Goal: Task Accomplishment & Management: Complete application form

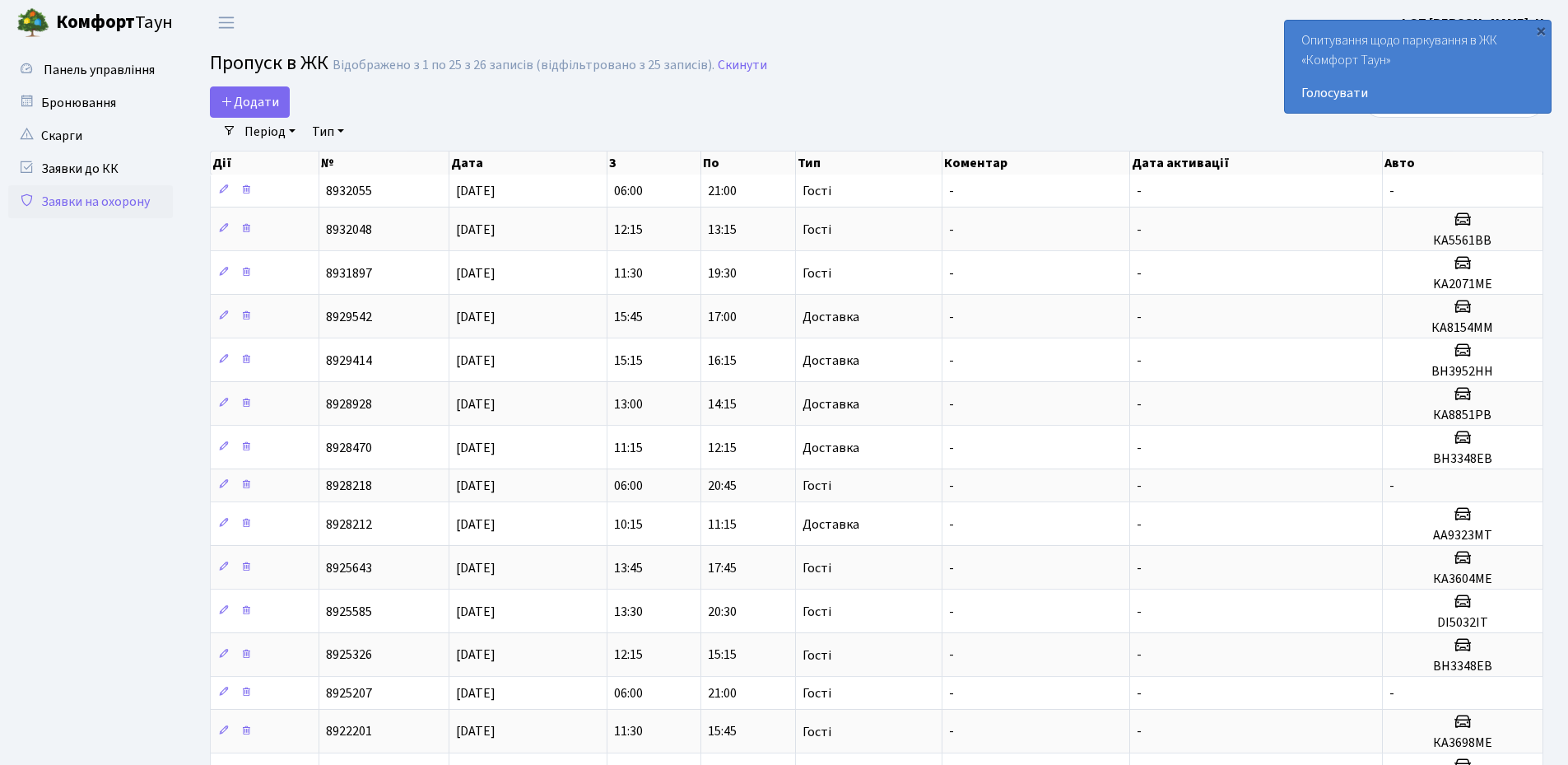
select select "25"
click at [250, 106] on span "Додати" at bounding box center [250, 101] width 59 height 18
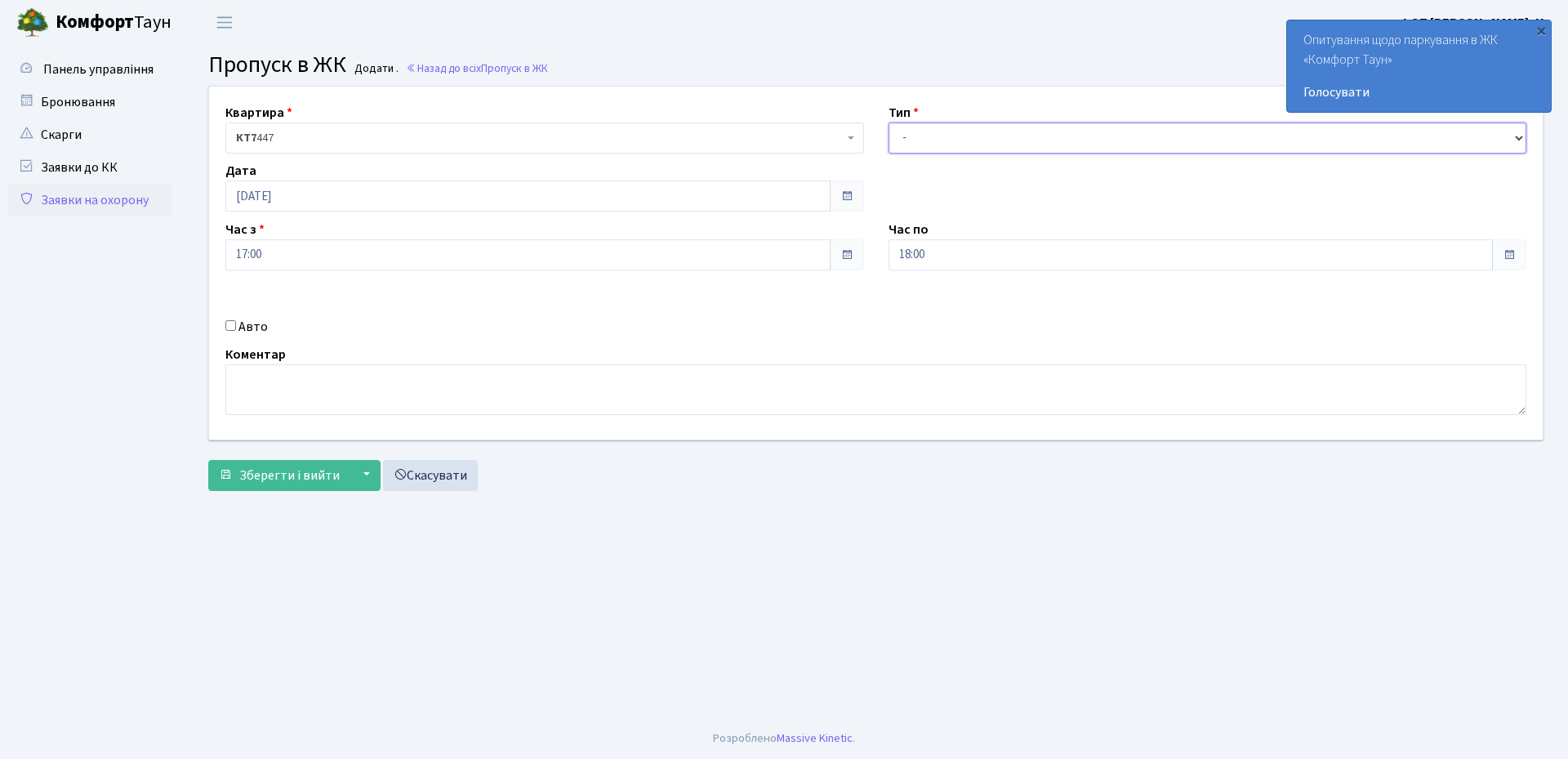
click at [1002, 141] on select "- Доставка Таксі Гості Сервіс" at bounding box center [1208, 138] width 639 height 31
select select "3"
click at [889, 123] on select "- Доставка Таксі Гості Сервіс" at bounding box center [1208, 138] width 639 height 31
click at [233, 330] on input "Авто" at bounding box center [231, 325] width 10 height 10
checkbox input "true"
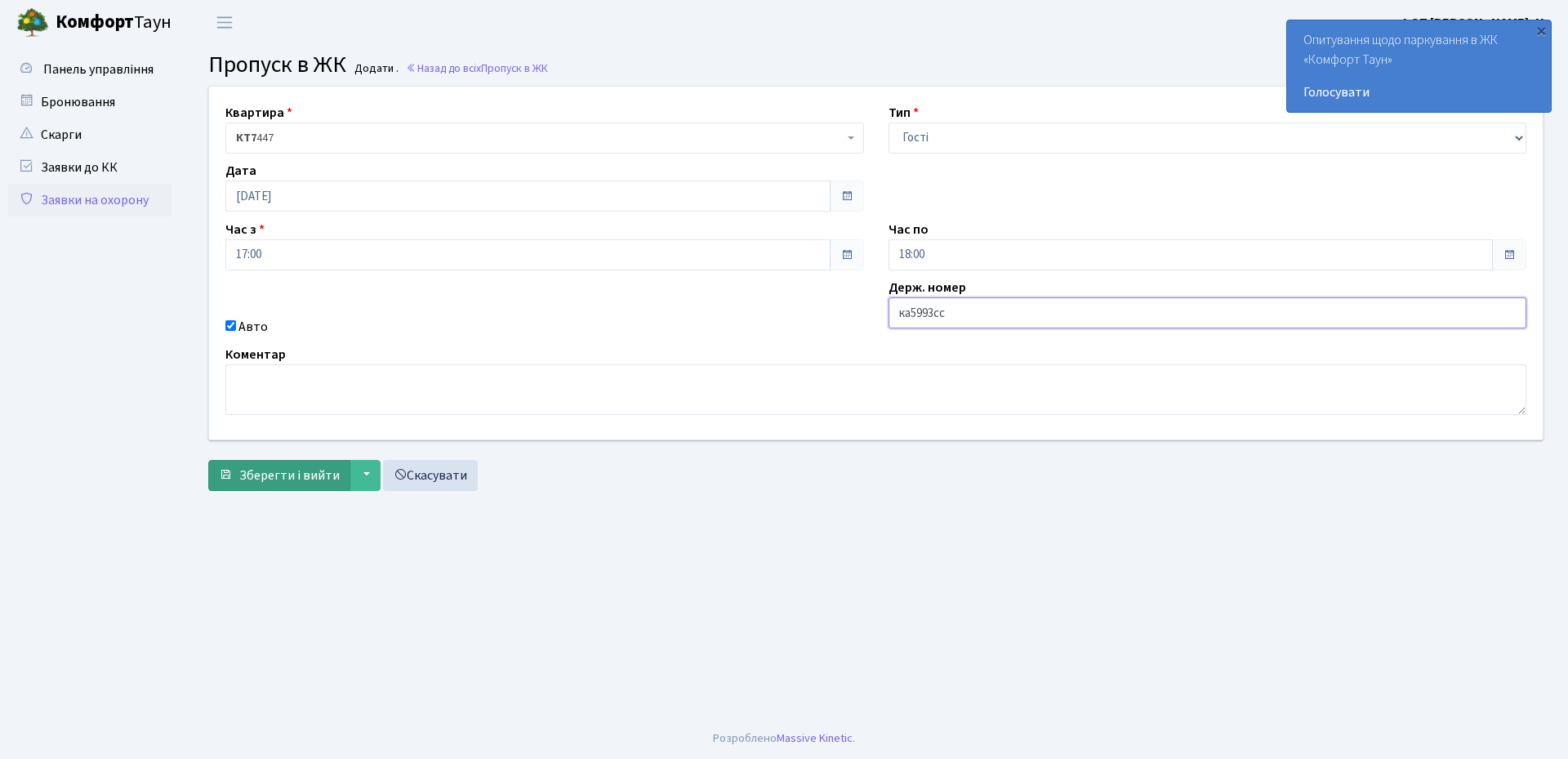
type input "ка5993сс"
click at [273, 484] on span "Зберегти і вийти" at bounding box center [289, 475] width 100 height 18
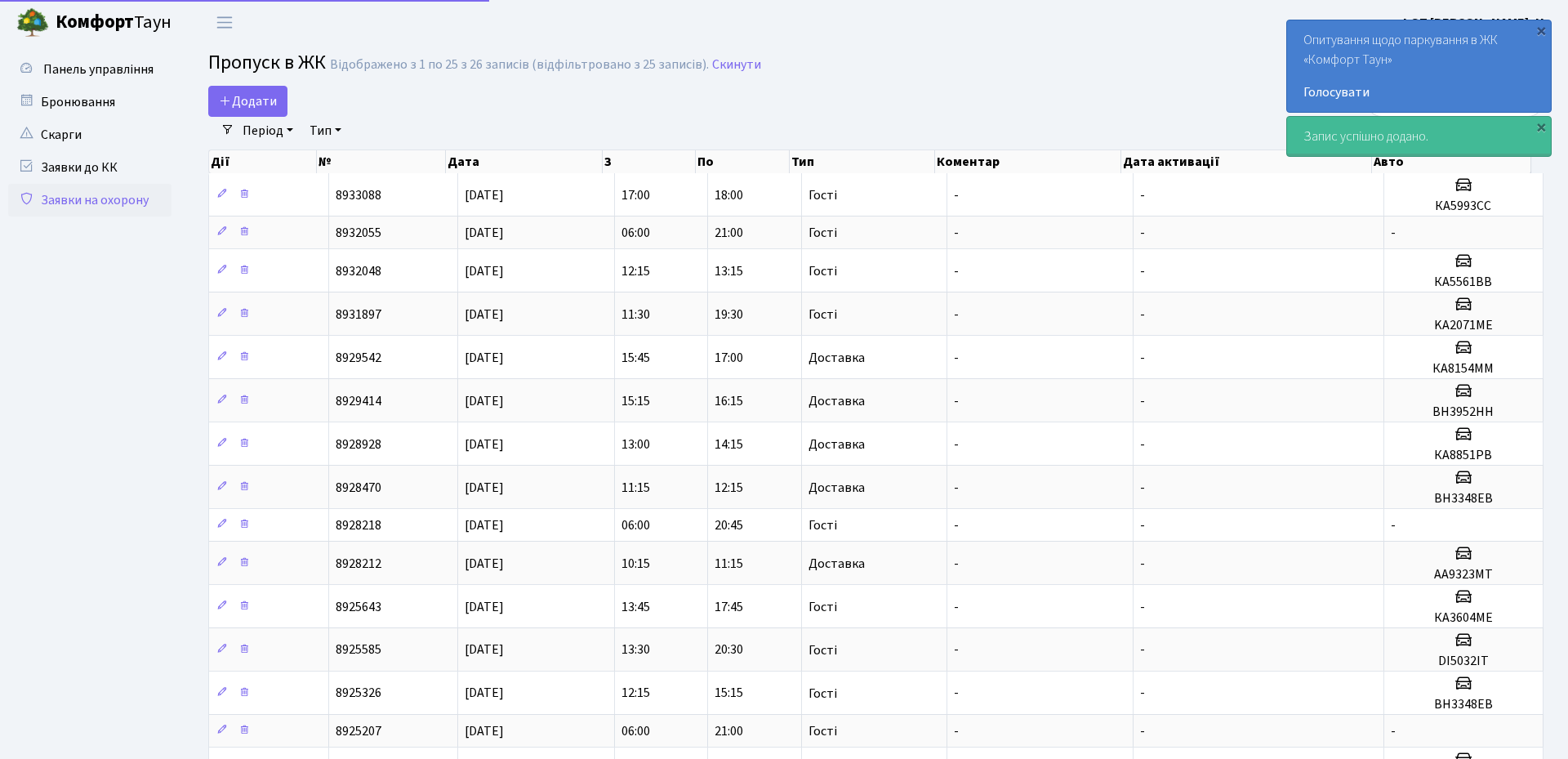
select select "25"
